Goal: Find specific page/section: Find specific page/section

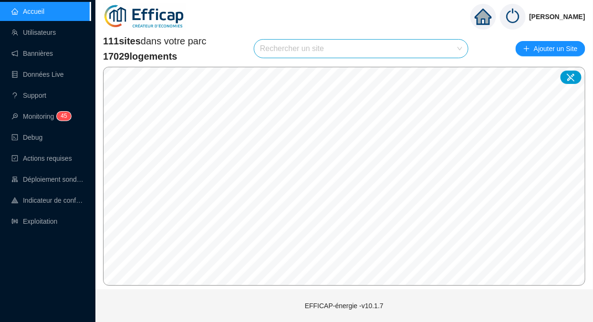
click at [294, 59] on div "111 sites dans votre parc 17029 logements Rechercher un site Ajouter un Site © …" at bounding box center [344, 159] width 482 height 251
click at [306, 48] on input "search" at bounding box center [357, 49] width 194 height 18
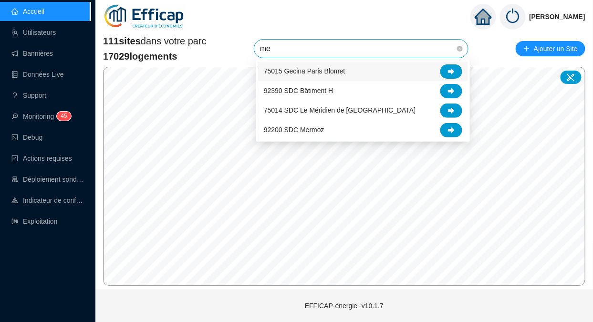
type input "mer"
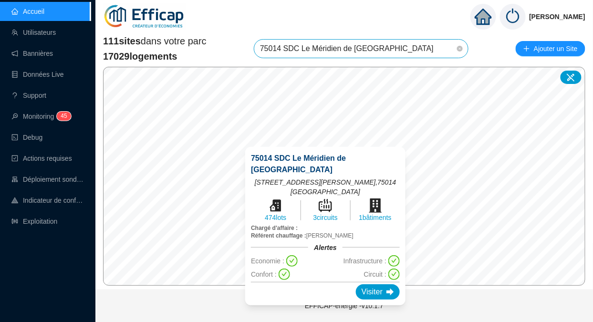
click at [358, 284] on div "Visiter" at bounding box center [378, 291] width 44 height 15
